Goal: Information Seeking & Learning: Understand process/instructions

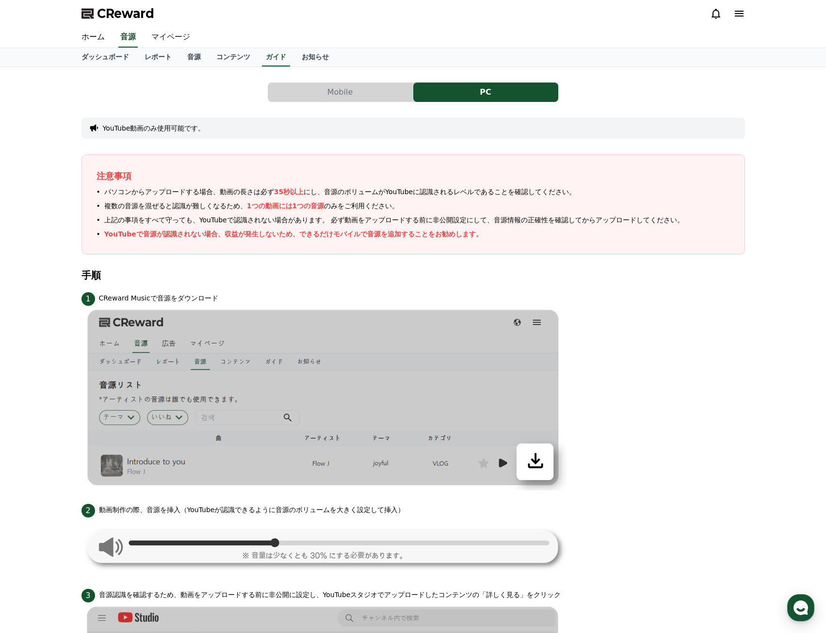
click at [163, 33] on link "マイページ" at bounding box center [171, 37] width 54 height 20
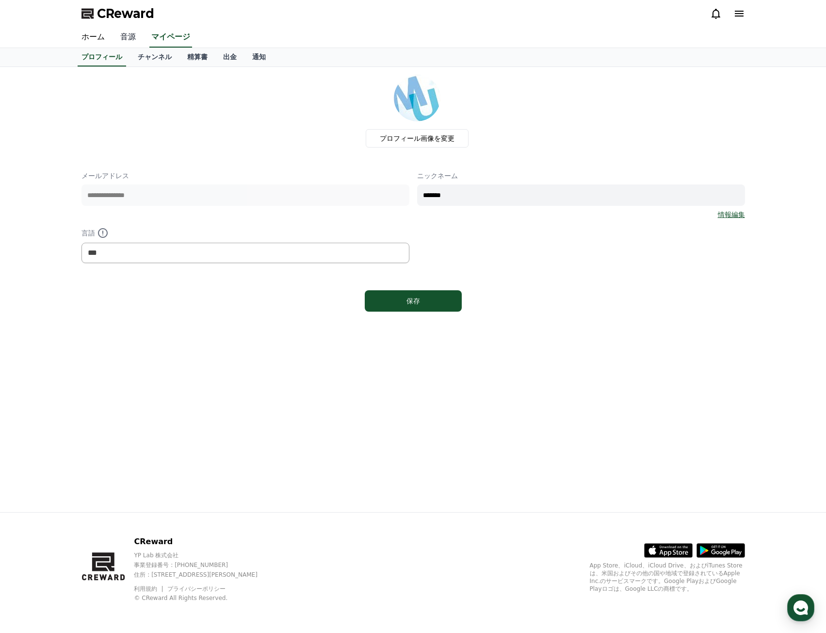
click at [136, 38] on link "音源" at bounding box center [128, 37] width 31 height 20
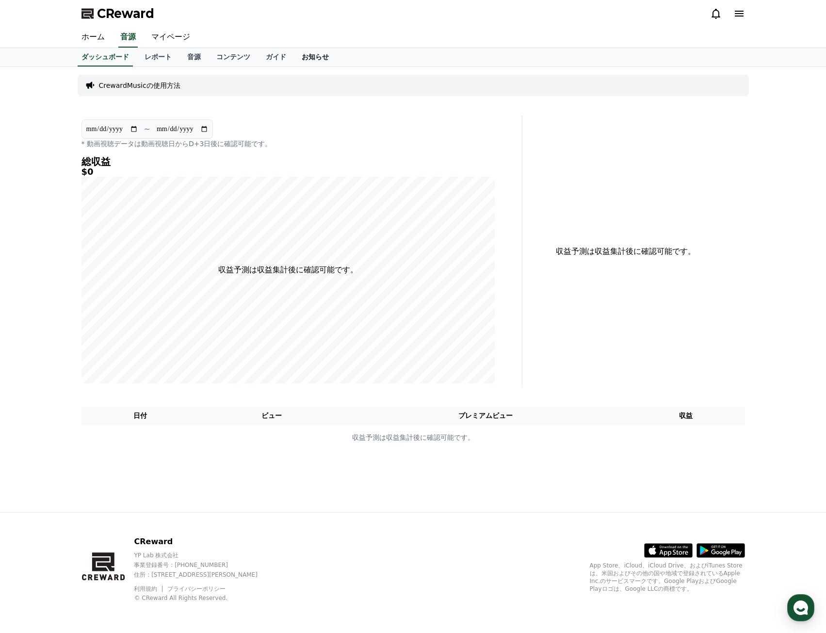
click at [294, 54] on link "お知らせ" at bounding box center [315, 57] width 43 height 18
click at [258, 54] on link "ガイド" at bounding box center [276, 57] width 36 height 18
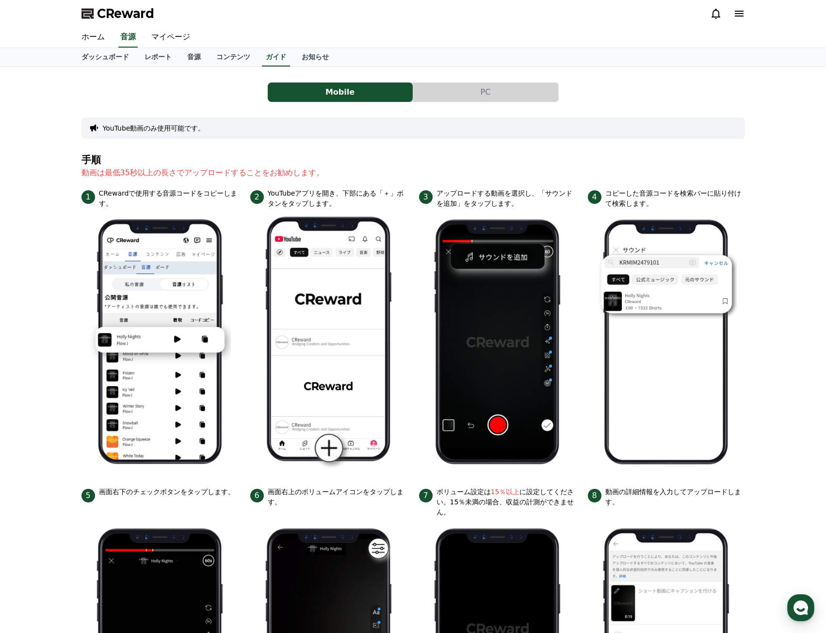
click at [443, 89] on button "PC" at bounding box center [485, 91] width 145 height 19
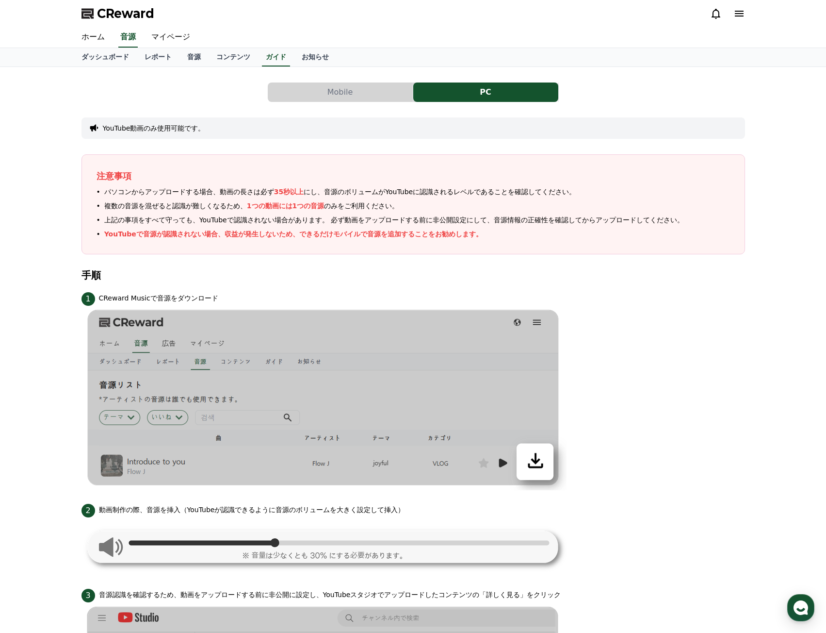
click at [140, 187] on span "パソコンからアップロードする場合、動画の長さは必ず 35秒以上 にし、音源のボリュームがYouTubeに認識されるレベルであることを確認してください。" at bounding box center [340, 192] width 472 height 10
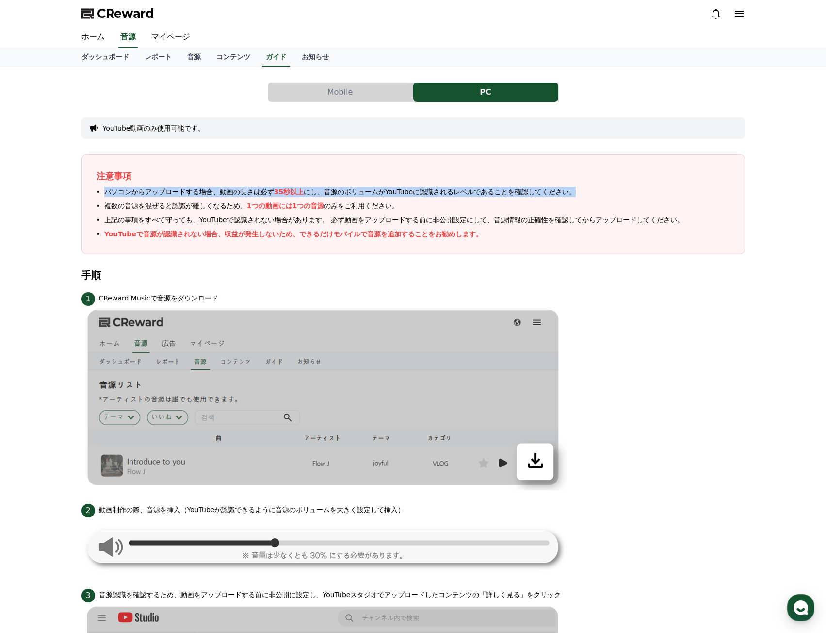
click at [140, 187] on span "パソコンからアップロードする場合、動画の長さは必ず 35秒以上 にし、音源のボリュームがYouTubeに認識されるレベルであることを確認してください。" at bounding box center [340, 192] width 472 height 10
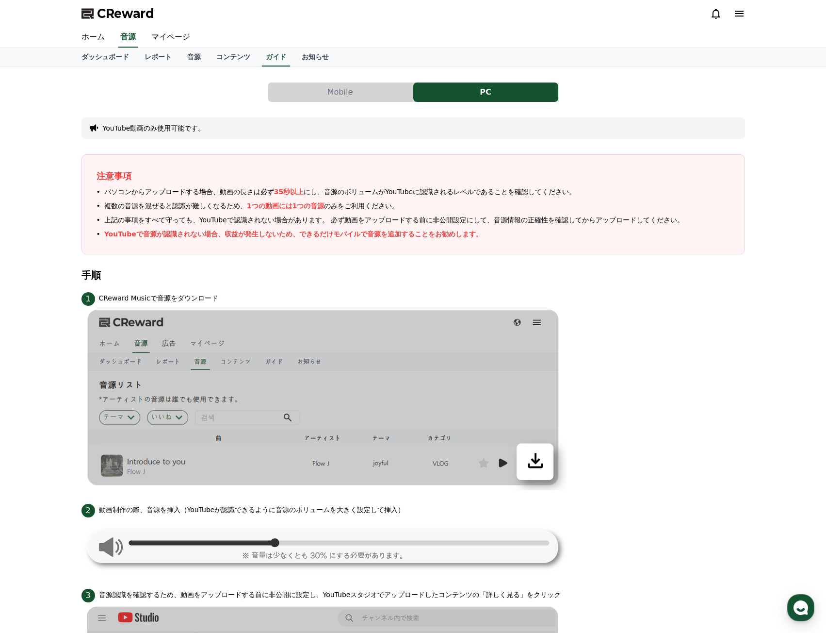
click at [140, 205] on span "複数の音源を混ぜると認識が難しくなるため、 1つの動画には1つの音源 のみをご利用ください。" at bounding box center [251, 206] width 295 height 10
click at [151, 222] on span "上記の事項をすべて守っても、YouTubeで認識されない場合があります。 必ず動画をアップロードする前に非公開設定にして、 音源情報の正確性 を確認してからア…" at bounding box center [394, 220] width 580 height 10
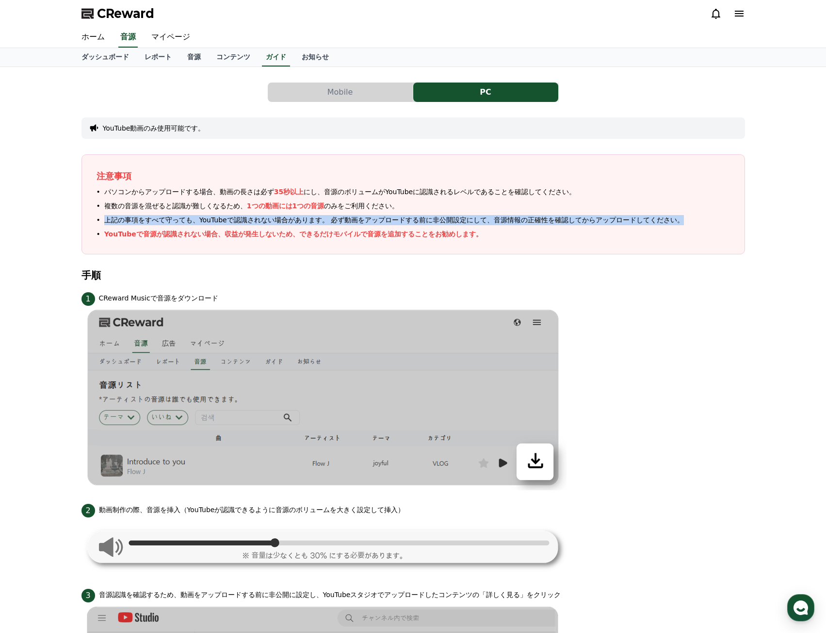
click at [151, 222] on span "上記の事項をすべて守っても、YouTubeで認識されない場合があります。 必ず動画をアップロードする前に非公開設定にして、 音源情報の正確性 を確認してからア…" at bounding box center [394, 220] width 580 height 10
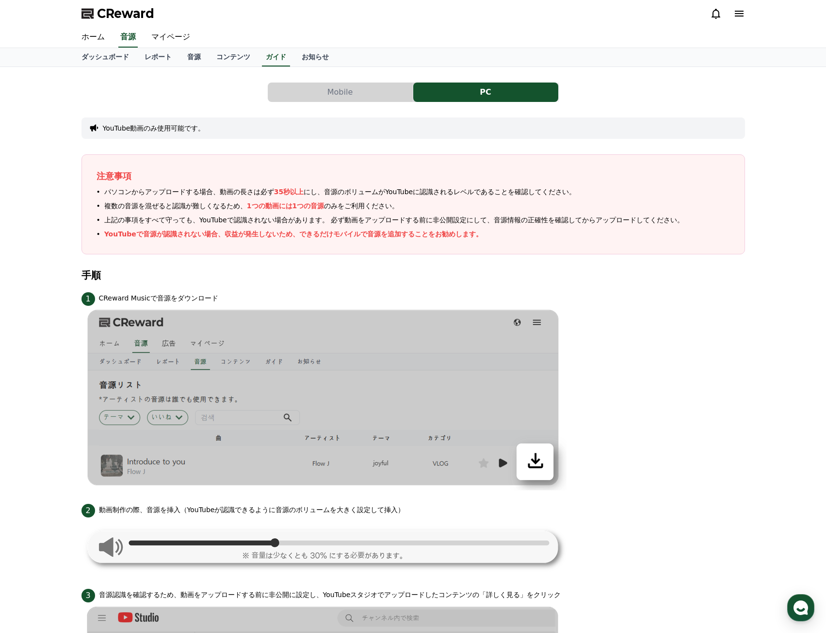
click at [113, 234] on p "YouTubeで音源が認識されない場合、収益が発生しないため、できるだけモバイルで音源を追加することをお勧めします。" at bounding box center [293, 234] width 379 height 10
click at [84, 237] on div "注意事項 パソコンからアップロードする場合、動画の長さは必ず 35秒以上 にし、音源のボリュームがYouTubeに認識されるレベルであることを確認してください…" at bounding box center [414, 204] width 664 height 100
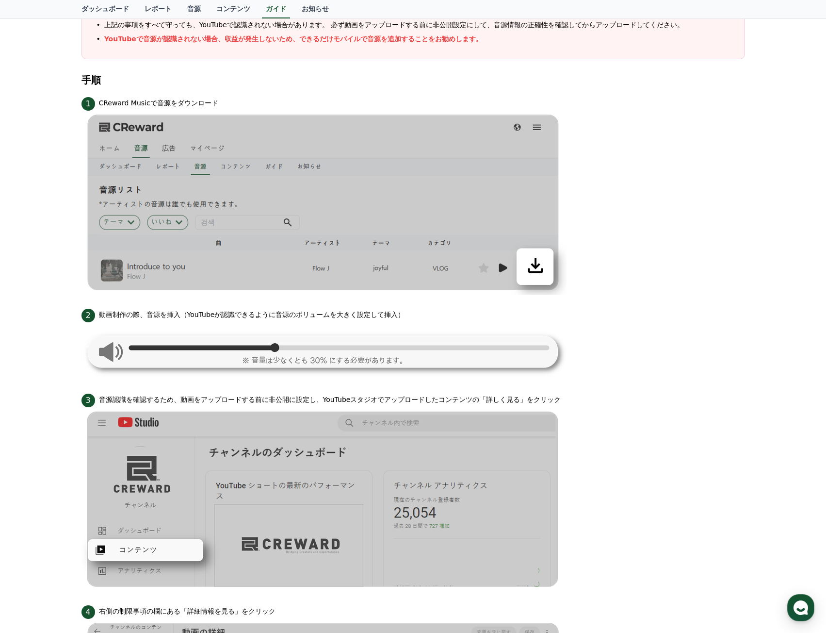
scroll to position [194, 0]
click at [226, 205] on img at bounding box center [324, 204] width 485 height 184
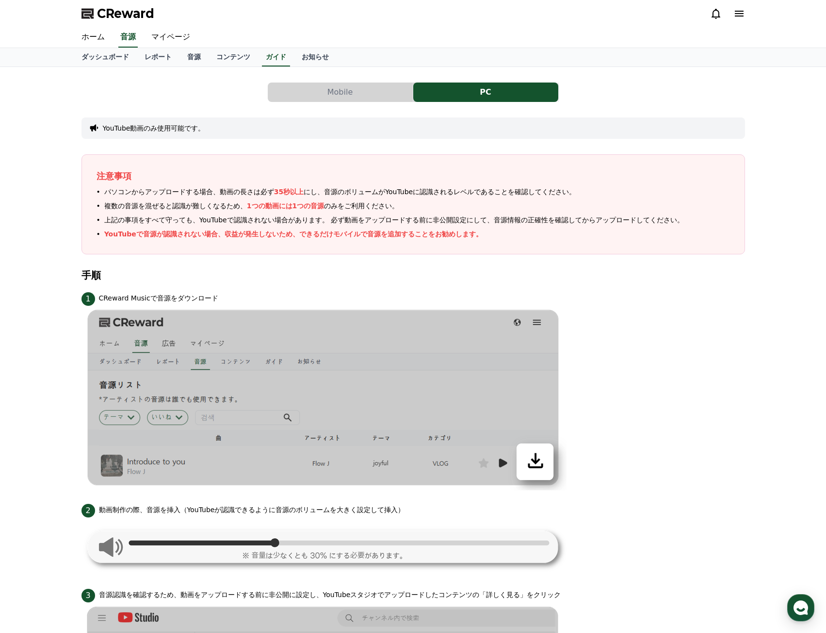
click at [306, 101] on button "Mobile" at bounding box center [340, 91] width 145 height 19
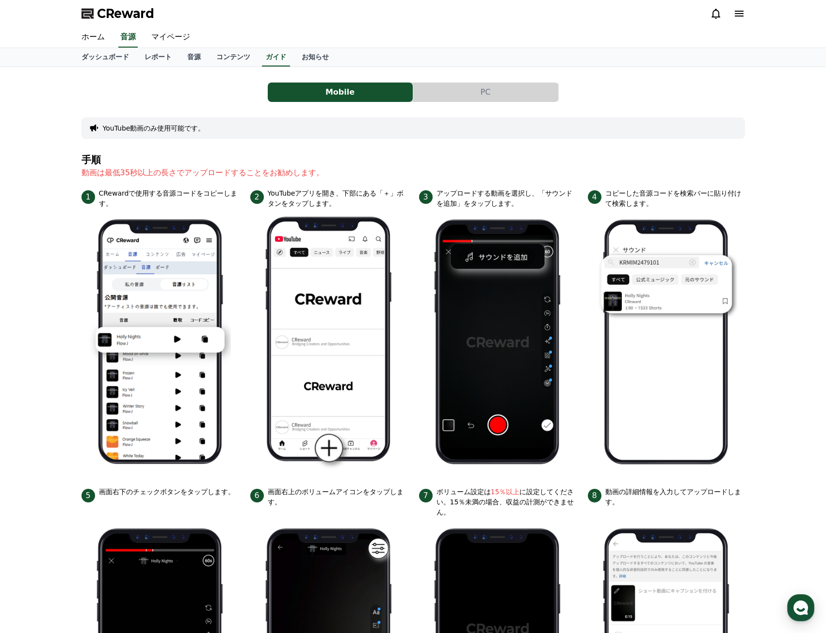
click at [433, 97] on button "PC" at bounding box center [485, 91] width 145 height 19
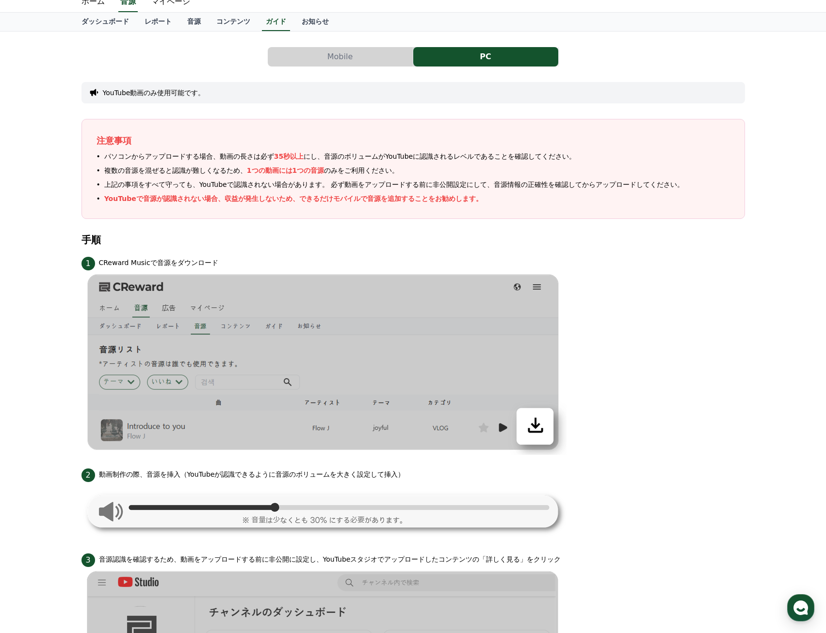
scroll to position [0, 0]
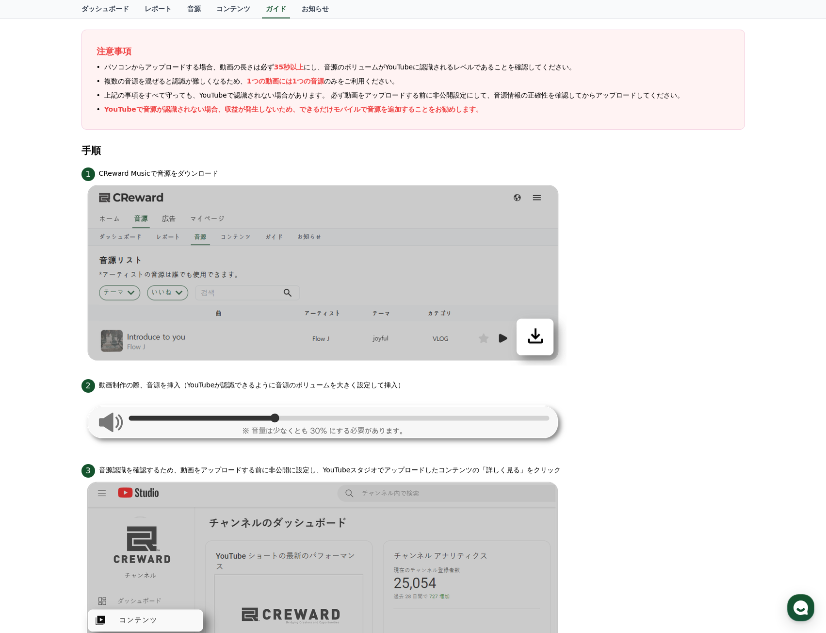
scroll to position [146, 0]
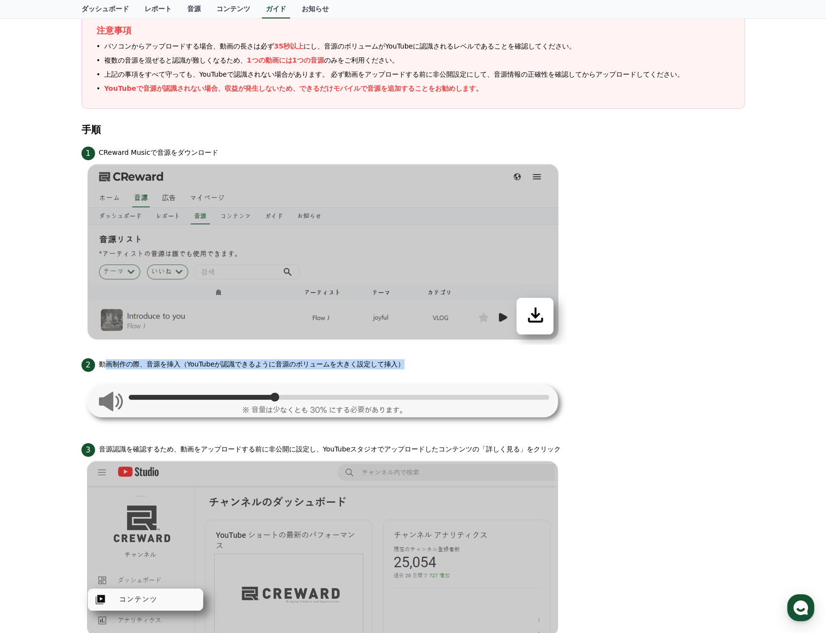
drag, startPoint x: 103, startPoint y: 367, endPoint x: 397, endPoint y: 360, distance: 293.7
click at [397, 360] on div "2 動画制作の際、音源を挿入（YouTubeが認識できるように音源のボリュームを大きく設定して挿入）" at bounding box center [414, 364] width 664 height 16
click at [388, 361] on div "2 動画制作の際、音源を挿入（YouTubeが認識できるように音源のボリュームを大きく設定して挿入）" at bounding box center [414, 364] width 664 height 16
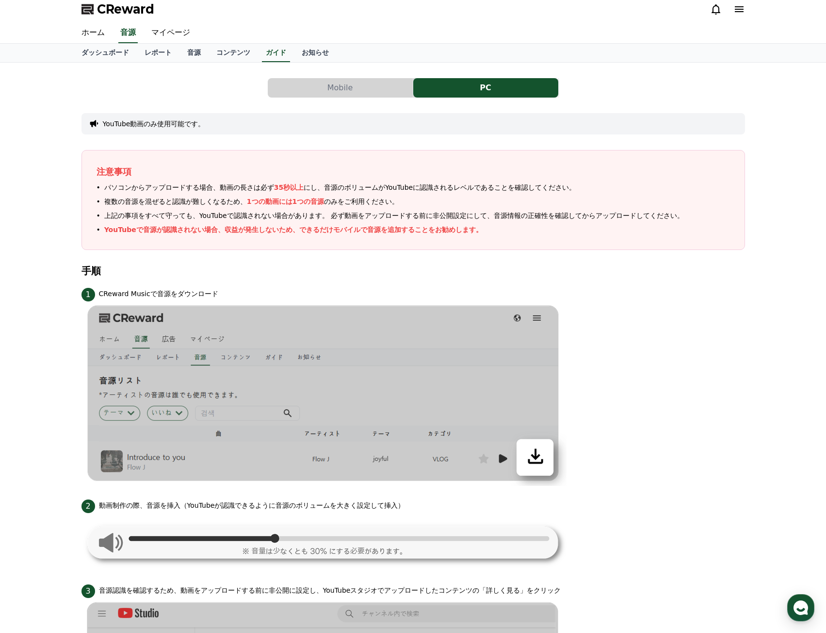
scroll to position [0, 0]
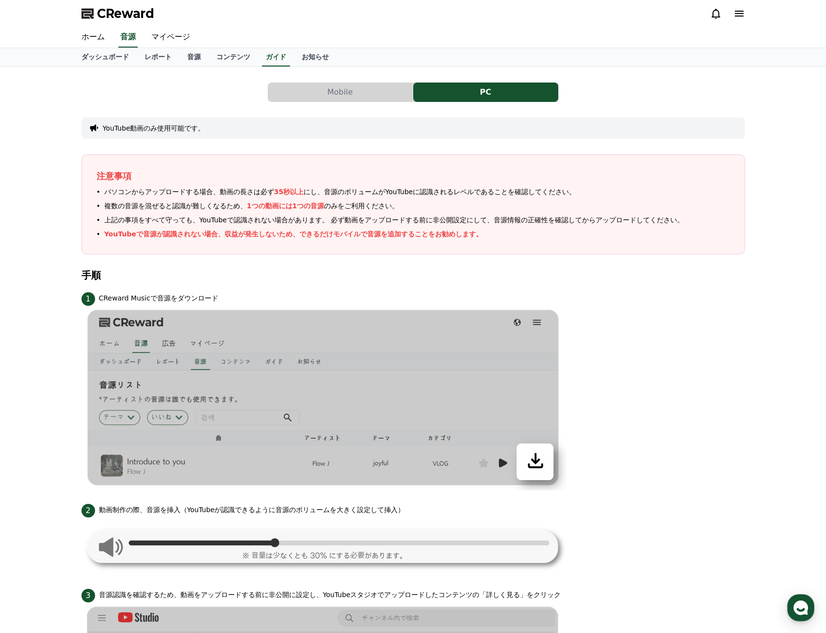
click at [361, 97] on button "Mobile" at bounding box center [340, 91] width 145 height 19
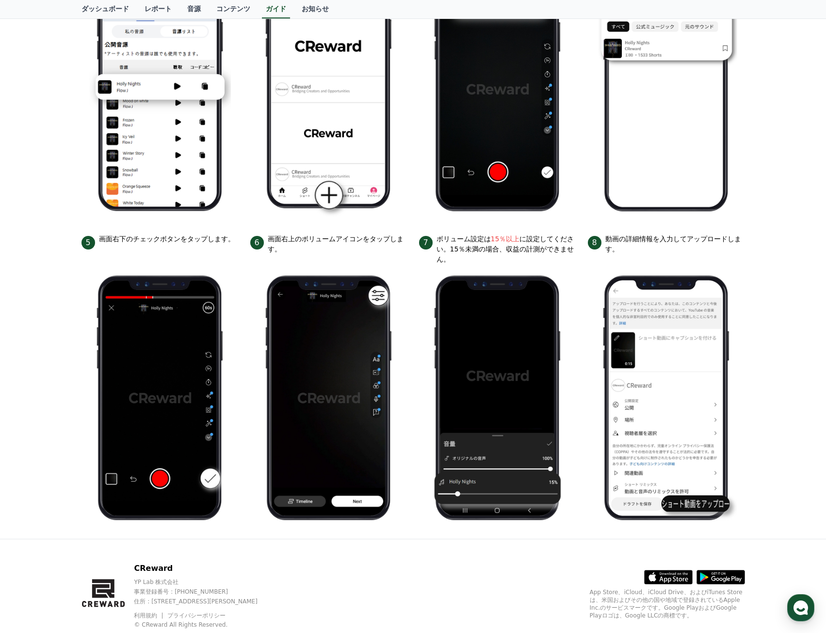
scroll to position [269, 0]
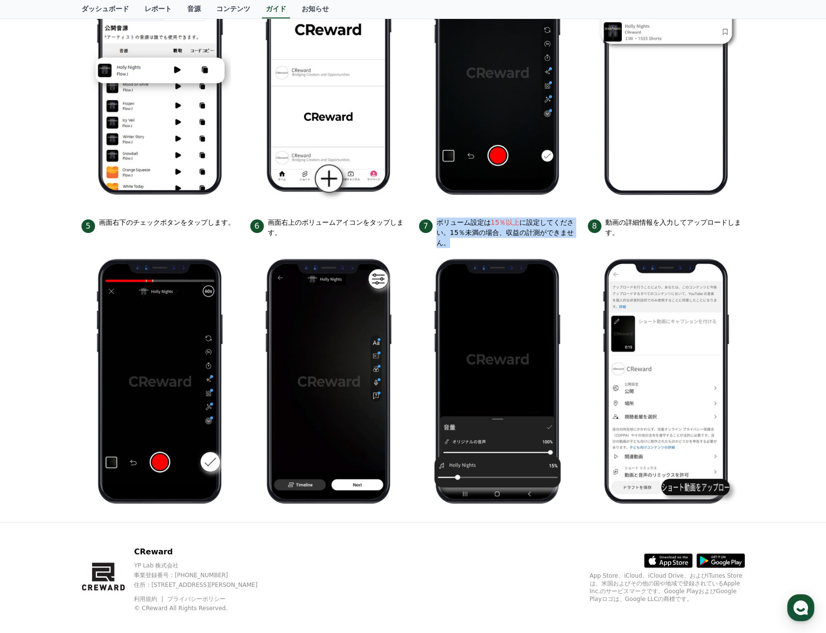
drag, startPoint x: 437, startPoint y: 222, endPoint x: 567, endPoint y: 232, distance: 129.9
click at [567, 232] on p "ボリューム設定は 15％以上 に設定してください。15％未満の場合、収益の計測ができません。" at bounding box center [507, 232] width 140 height 31
click at [557, 232] on p "ボリューム設定は 15％以上 に設定してください。15％未満の場合、収益の計測ができません。" at bounding box center [507, 232] width 140 height 31
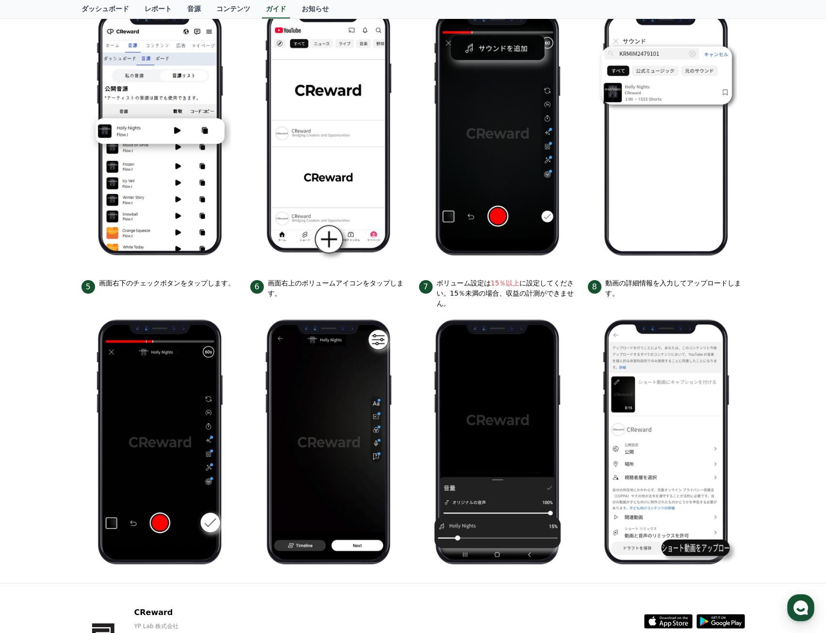
scroll to position [0, 0]
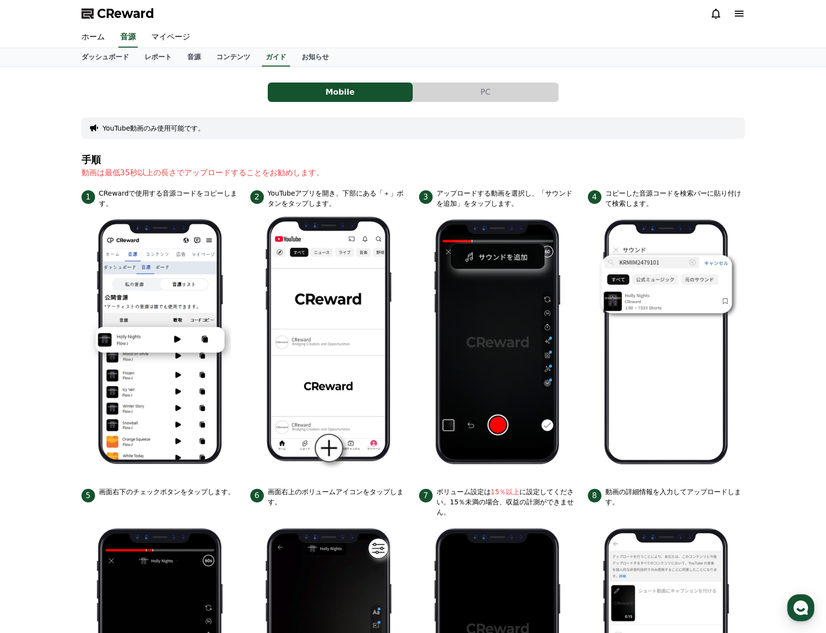
click at [442, 89] on button "PC" at bounding box center [485, 91] width 145 height 19
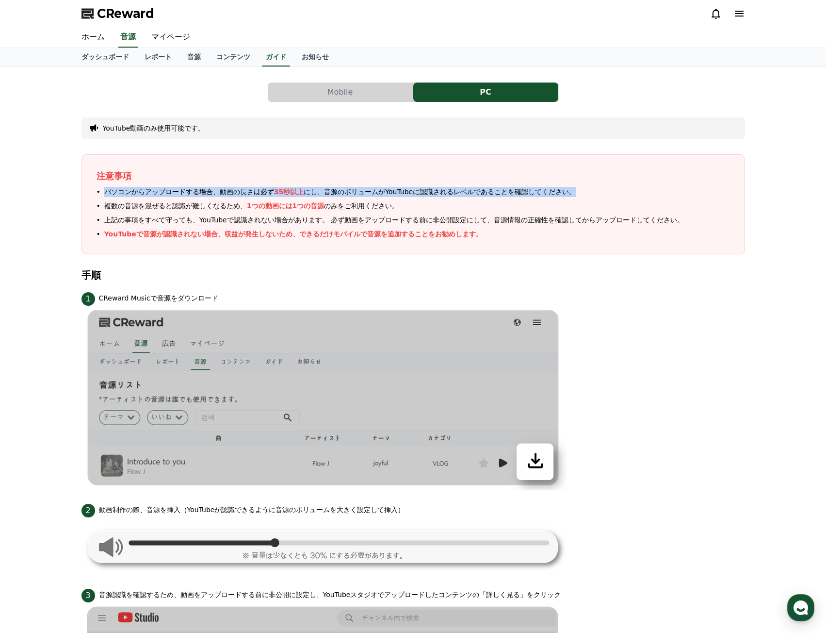
drag, startPoint x: 136, startPoint y: 194, endPoint x: 511, endPoint y: 195, distance: 374.2
click at [511, 195] on li "パソコンからアップロードする場合、動画の長さは必ず 35秒以上 にし、音源のボリュームがYouTubeに認識されるレベルであることを確認してください。" at bounding box center [414, 192] width 634 height 10
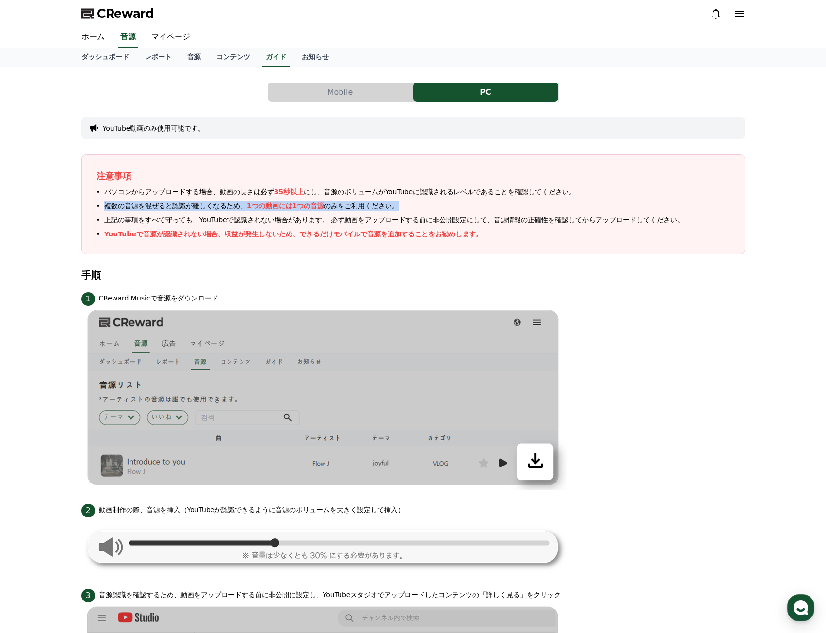
drag, startPoint x: 194, startPoint y: 213, endPoint x: 366, endPoint y: 208, distance: 172.3
click at [366, 208] on li "複数の音源を混ぜると認識が難しくなるため、 1つの動画には1つの音源 のみをご利用ください。" at bounding box center [414, 206] width 634 height 10
click at [154, 220] on span "上記の事項をすべて守っても、YouTubeで認識されない場合があります。 必ず動画をアップロードする前に非公開設定にして、 音源情報の正確性 を確認してからア…" at bounding box center [394, 220] width 580 height 10
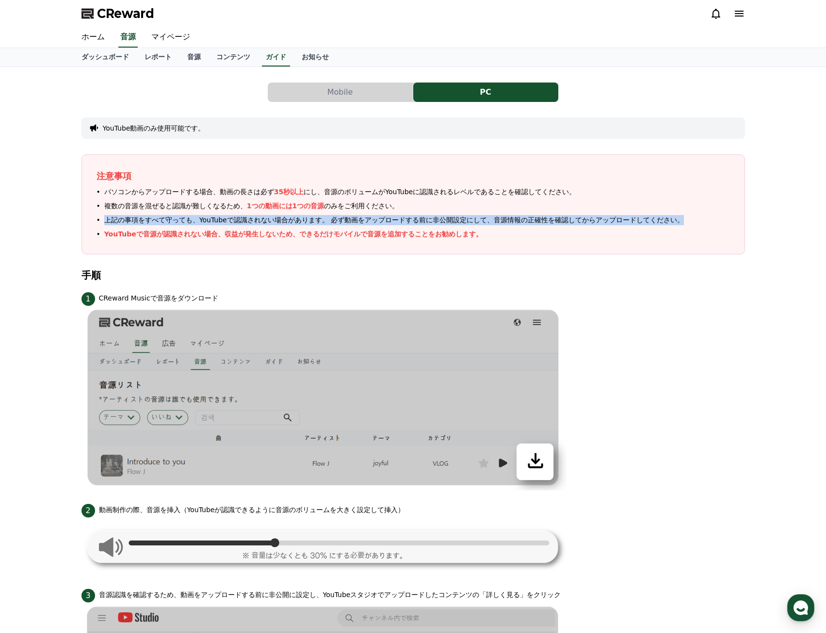
click at [153, 220] on span "上記の事項をすべて守っても、YouTubeで認識されない場合があります。 必ず動画をアップロードする前に非公開設定にして、 音源情報の正確性 を確認してからア…" at bounding box center [394, 220] width 580 height 10
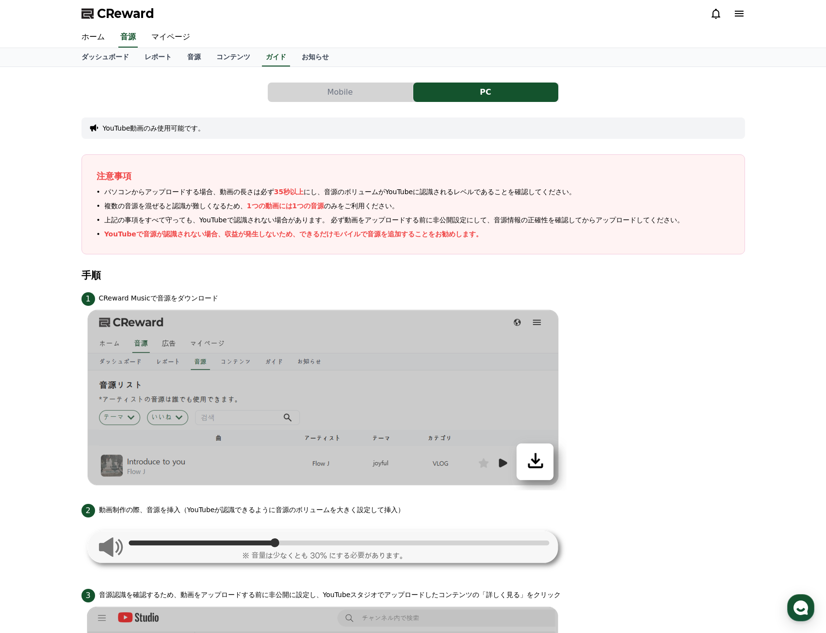
click at [155, 229] on ul "パソコンからアップロードする場合、動画の長さは必ず 35秒以上 にし、音源のボリュームがYouTubeに認識されるレベルであることを確認してください。 複数の…" at bounding box center [414, 213] width 634 height 52
click at [108, 250] on div "注意事項 パソコンからアップロードする場合、動画の長さは必ず 35秒以上 にし、音源のボリュームがYouTubeに認識されるレベルであることを確認してください…" at bounding box center [414, 204] width 664 height 100
click at [363, 84] on button "Mobile" at bounding box center [340, 91] width 145 height 19
